Goal: Task Accomplishment & Management: Use online tool/utility

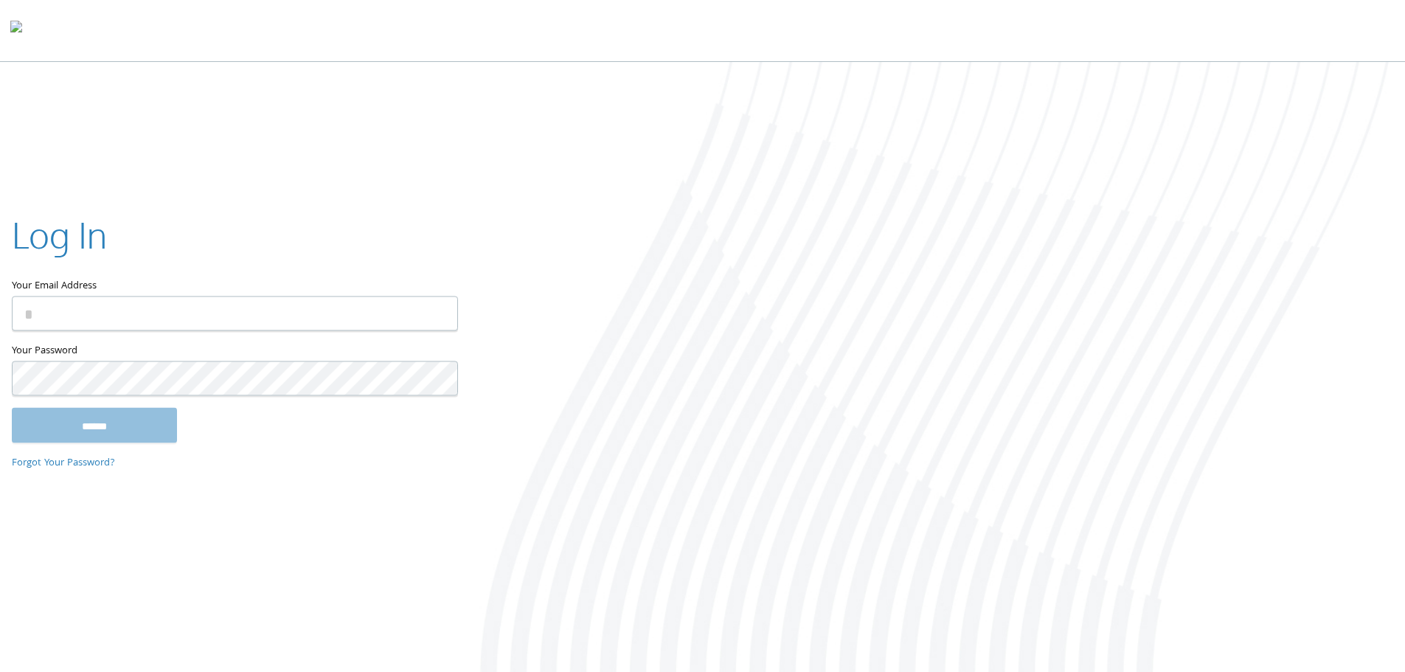
type input "**********"
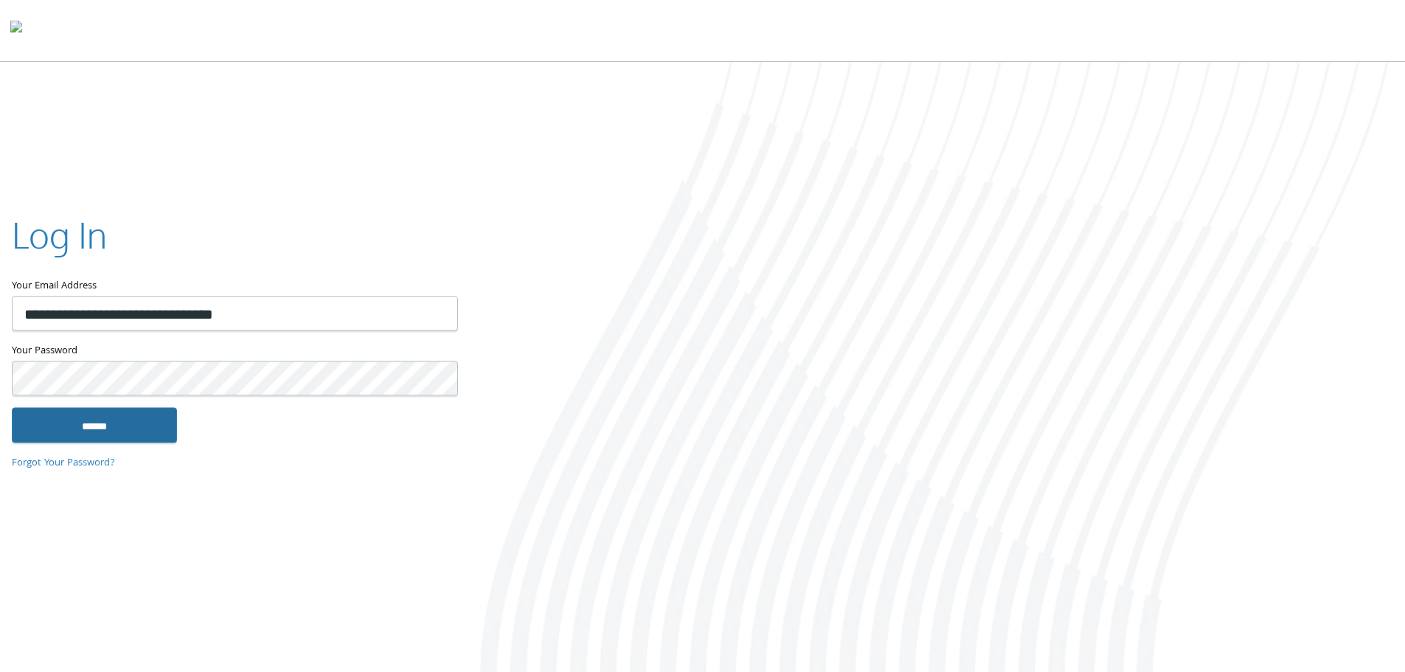
click at [149, 434] on input "******" at bounding box center [94, 424] width 165 height 35
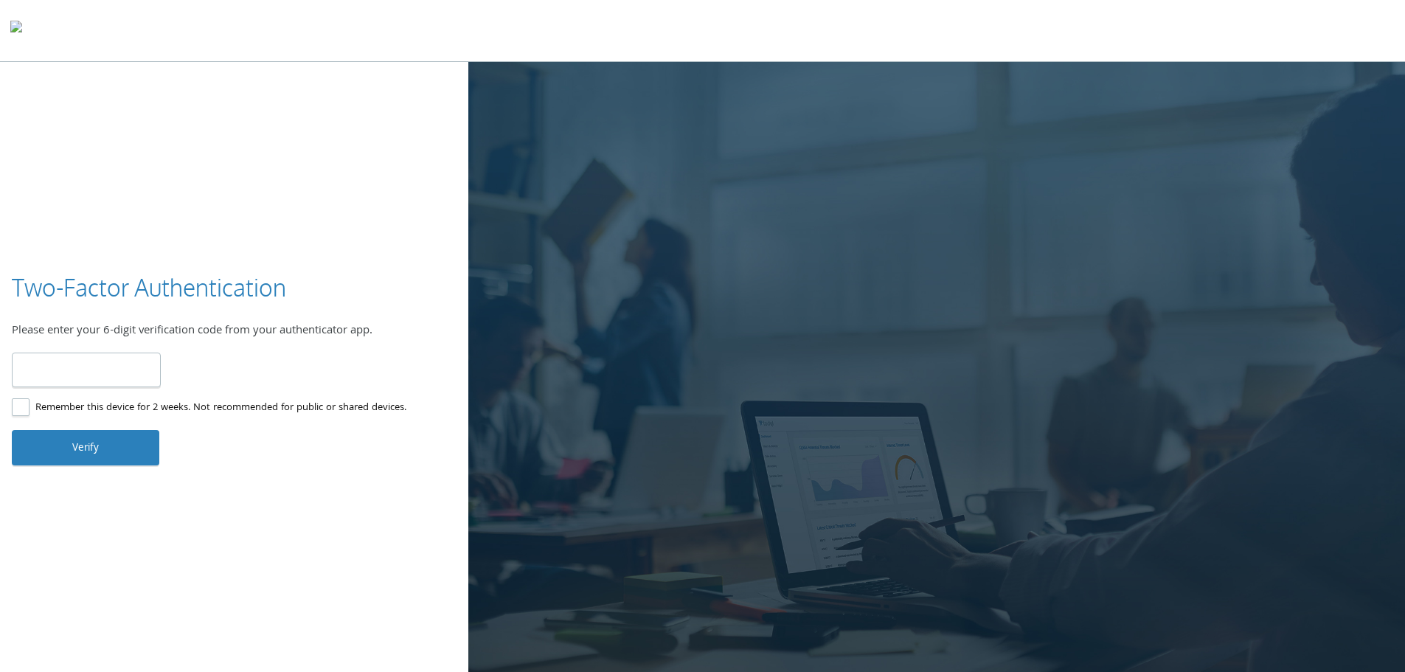
type input "******"
